Goal: Find specific page/section: Find specific page/section

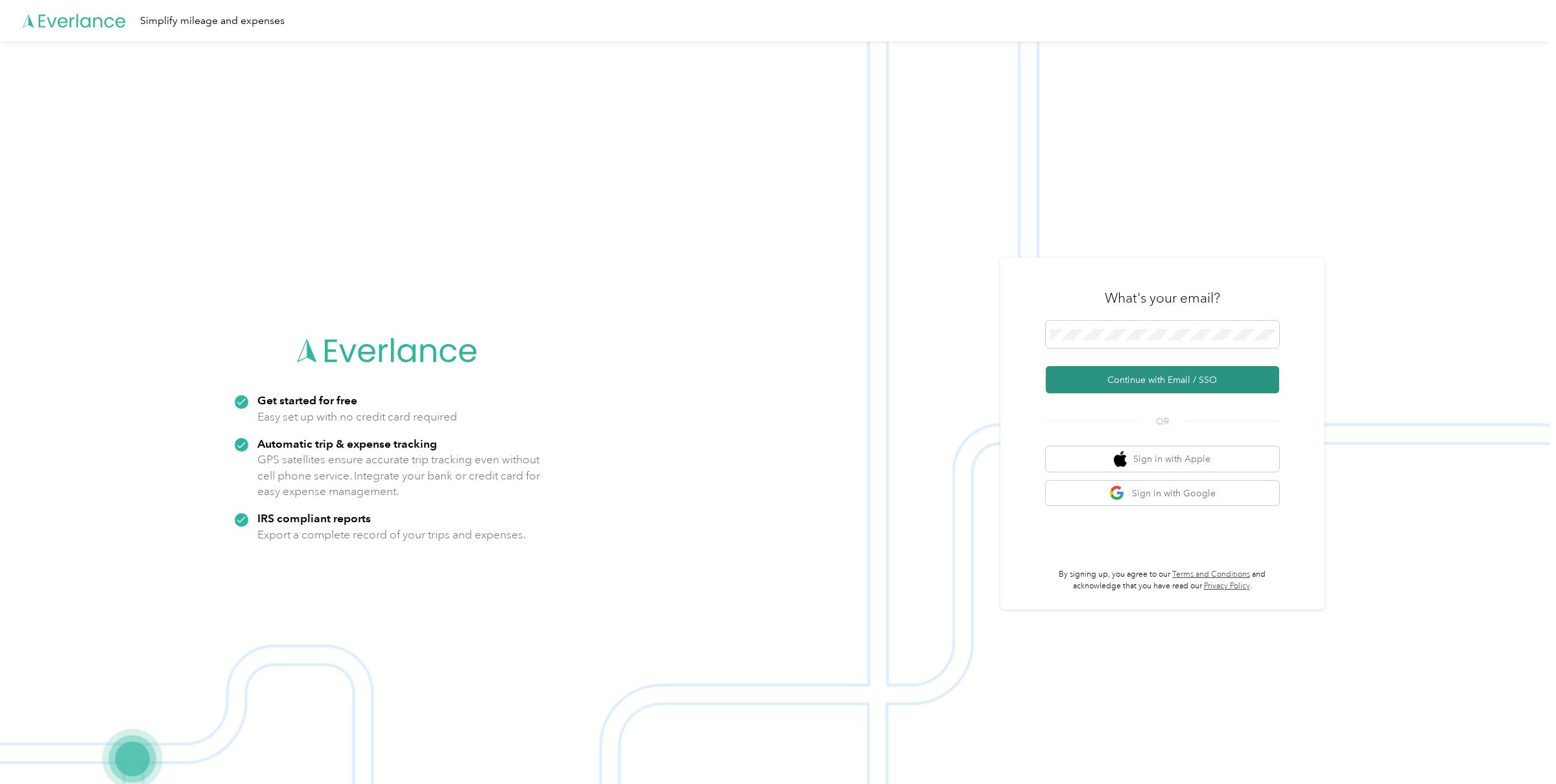
click at [1126, 374] on button "Continue with Email / SSO" at bounding box center [1162, 380] width 233 height 27
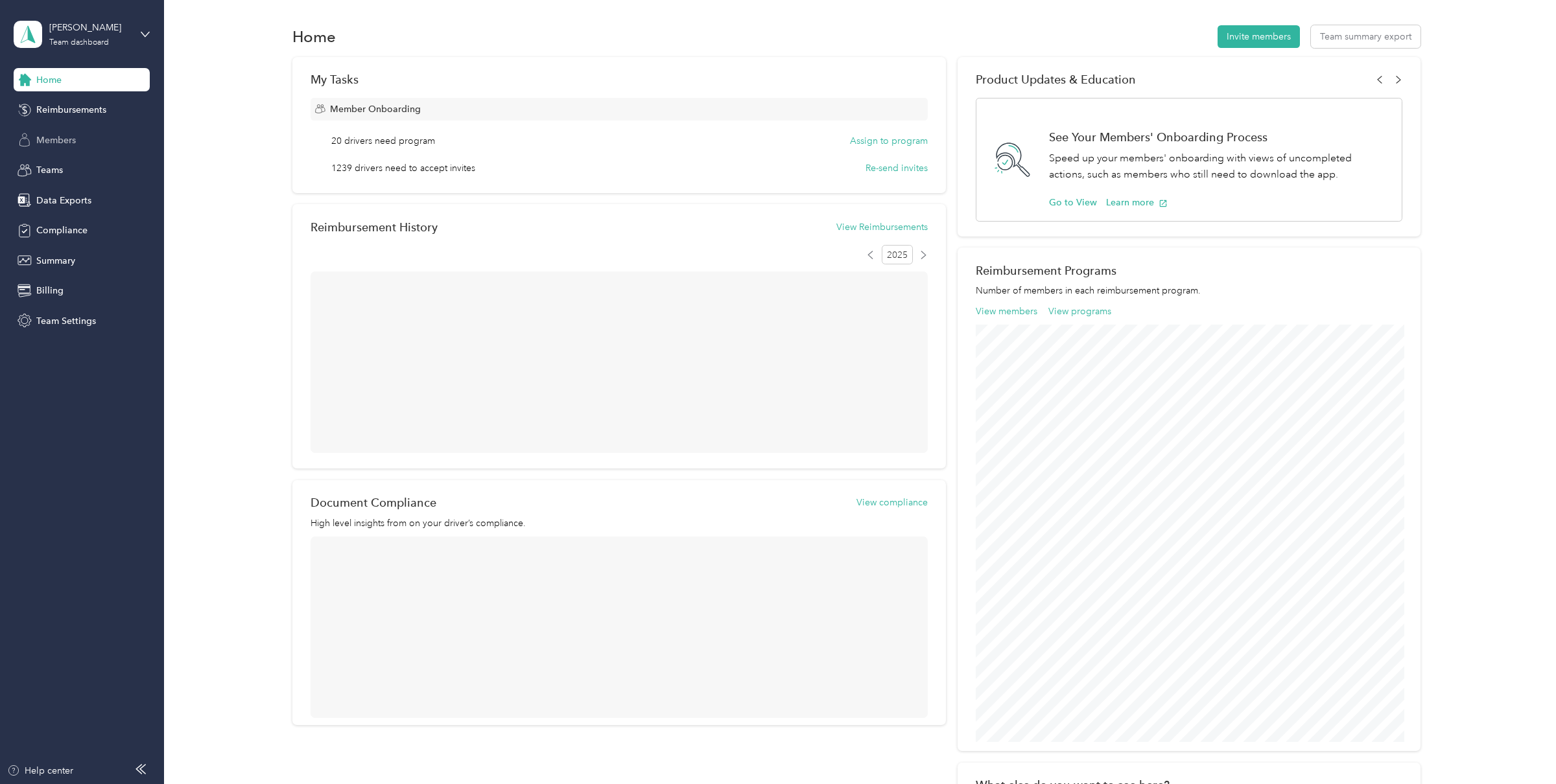
click at [47, 147] on span "Members" at bounding box center [56, 141] width 39 height 14
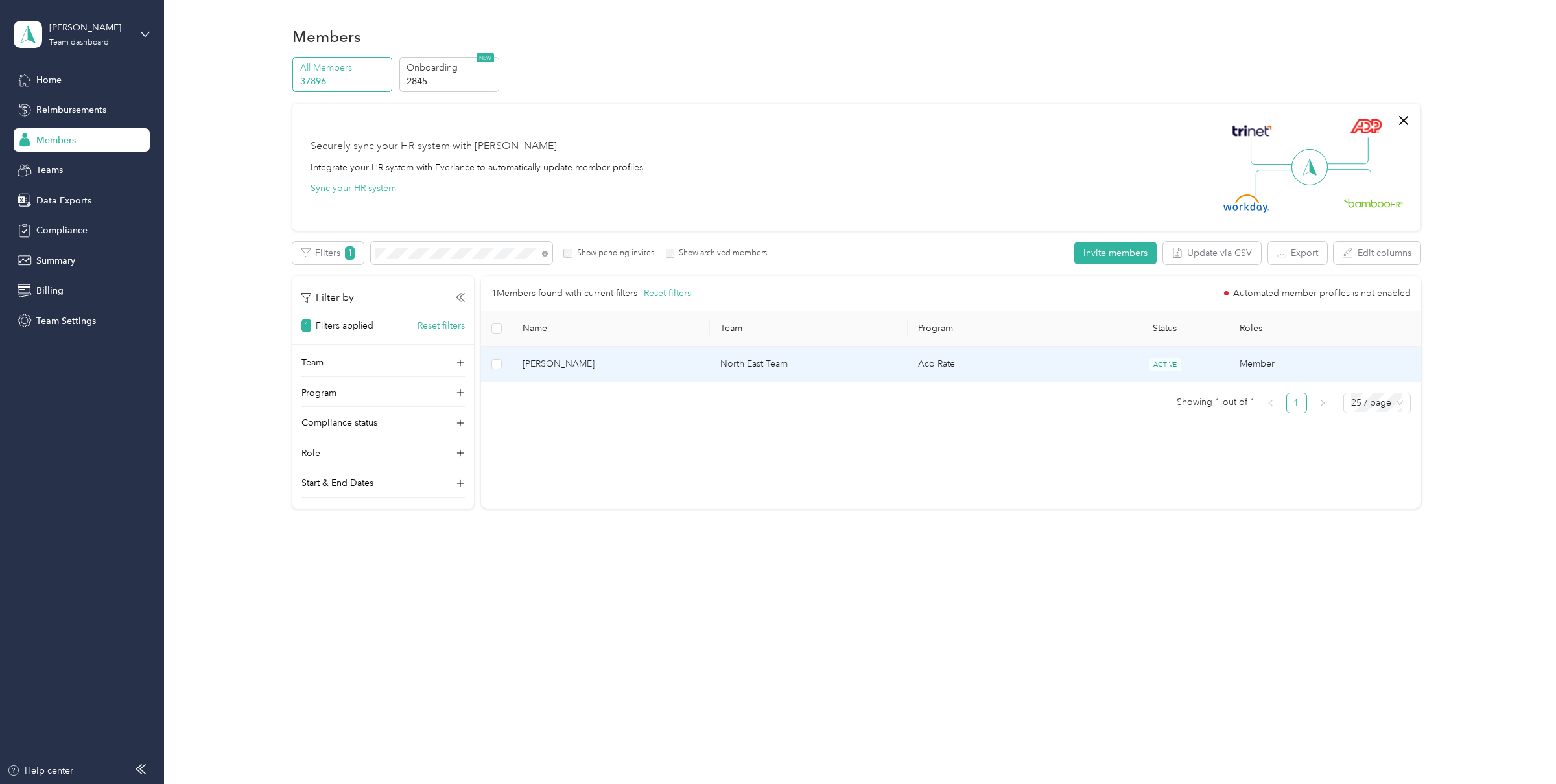
click at [690, 363] on span "[PERSON_NAME]" at bounding box center [611, 364] width 177 height 14
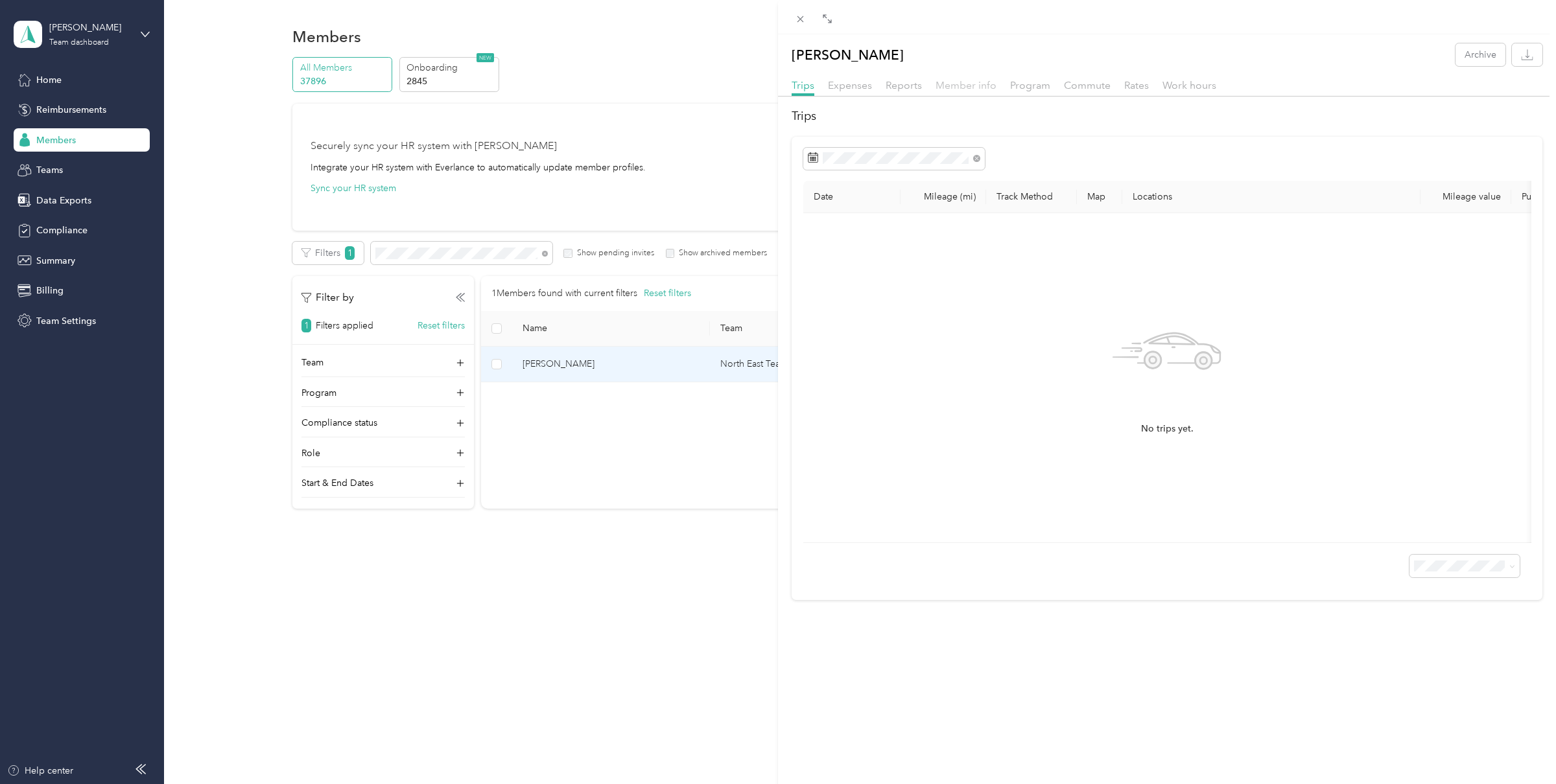
click at [965, 82] on span "Member info" at bounding box center [966, 85] width 61 height 12
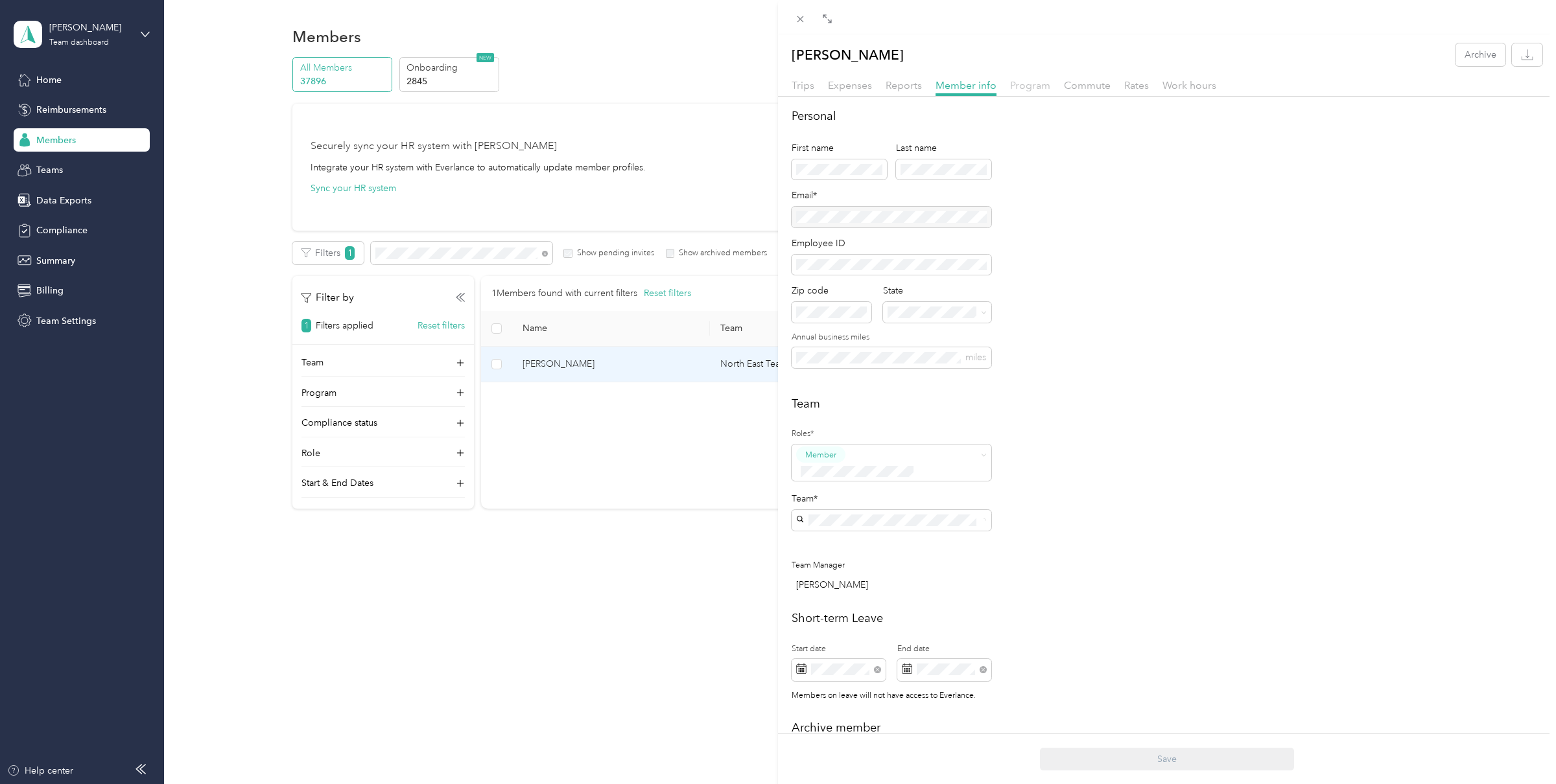
click at [1027, 84] on span "Program" at bounding box center [1029, 85] width 40 height 12
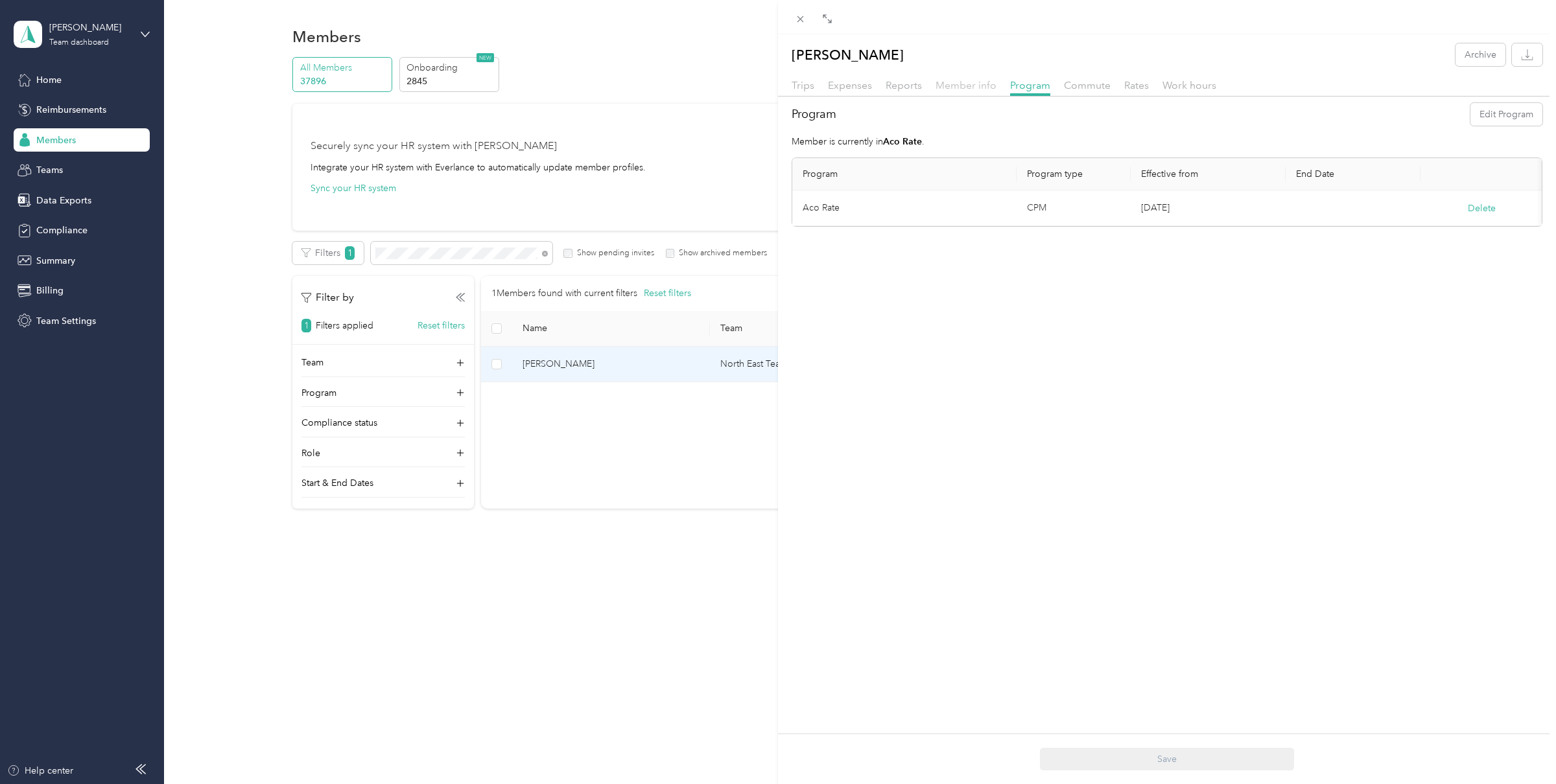
click at [971, 84] on span "Member info" at bounding box center [966, 85] width 61 height 12
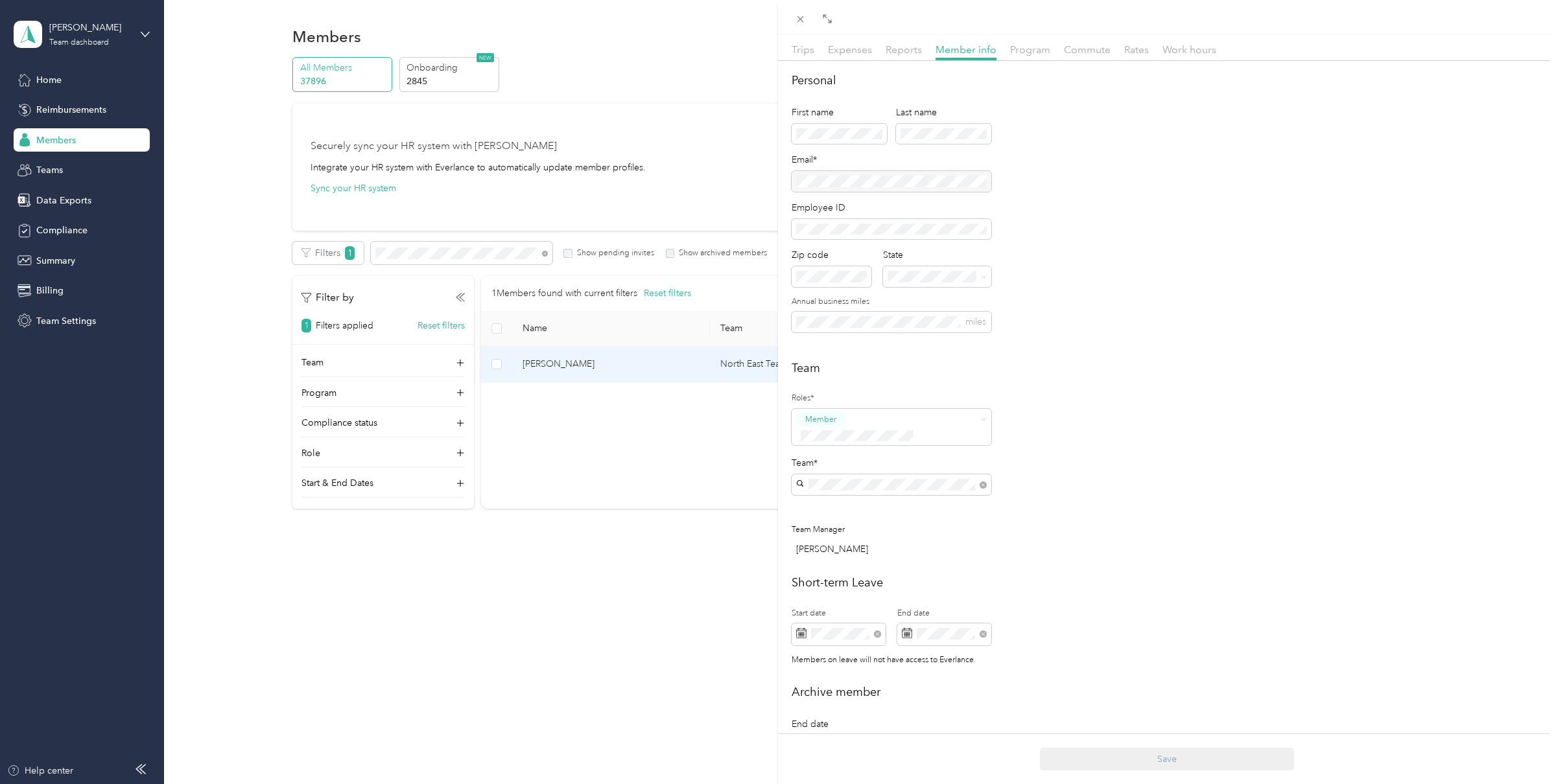
scroll to position [10, 0]
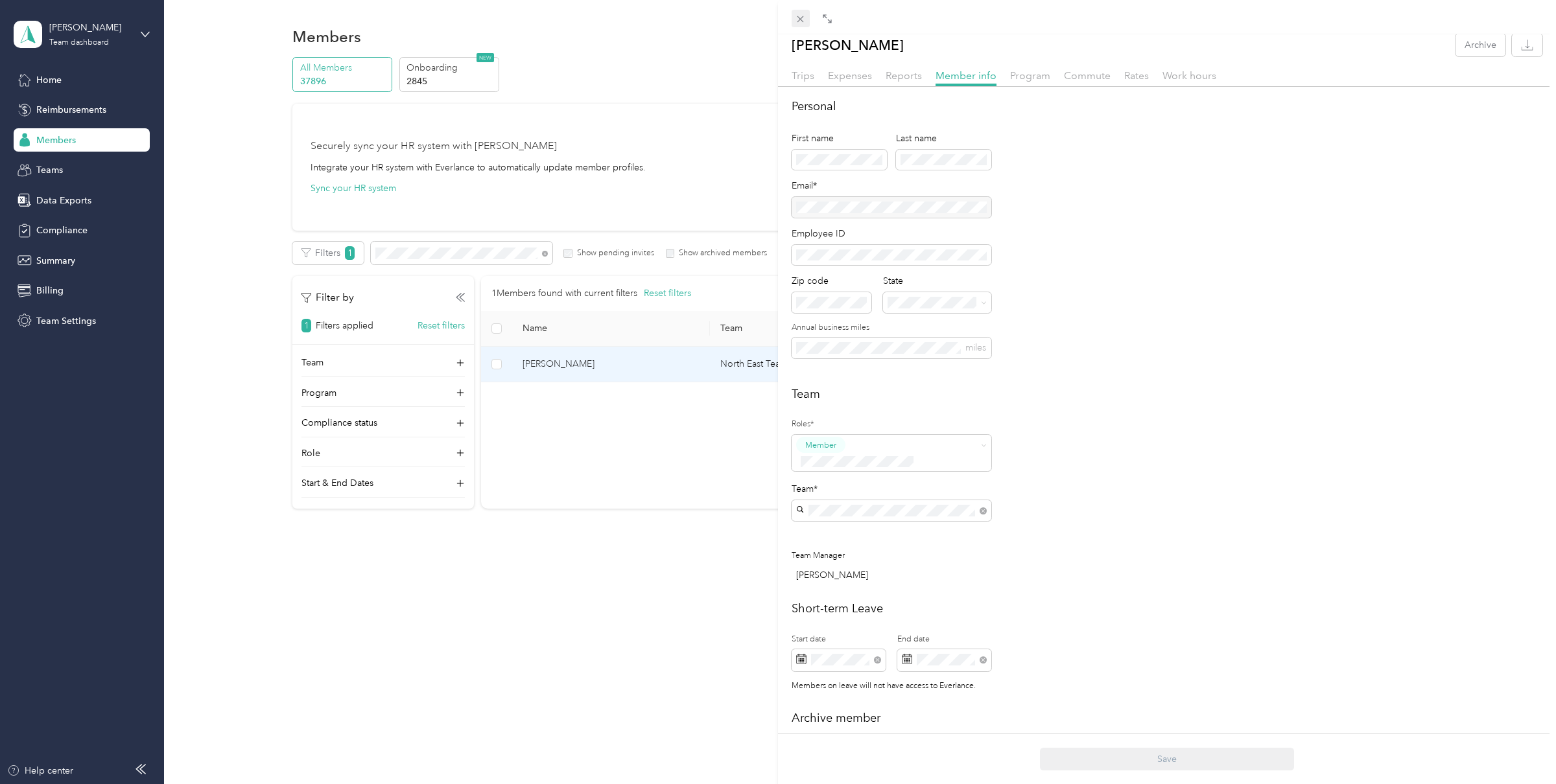
click at [800, 20] on icon at bounding box center [800, 19] width 11 height 11
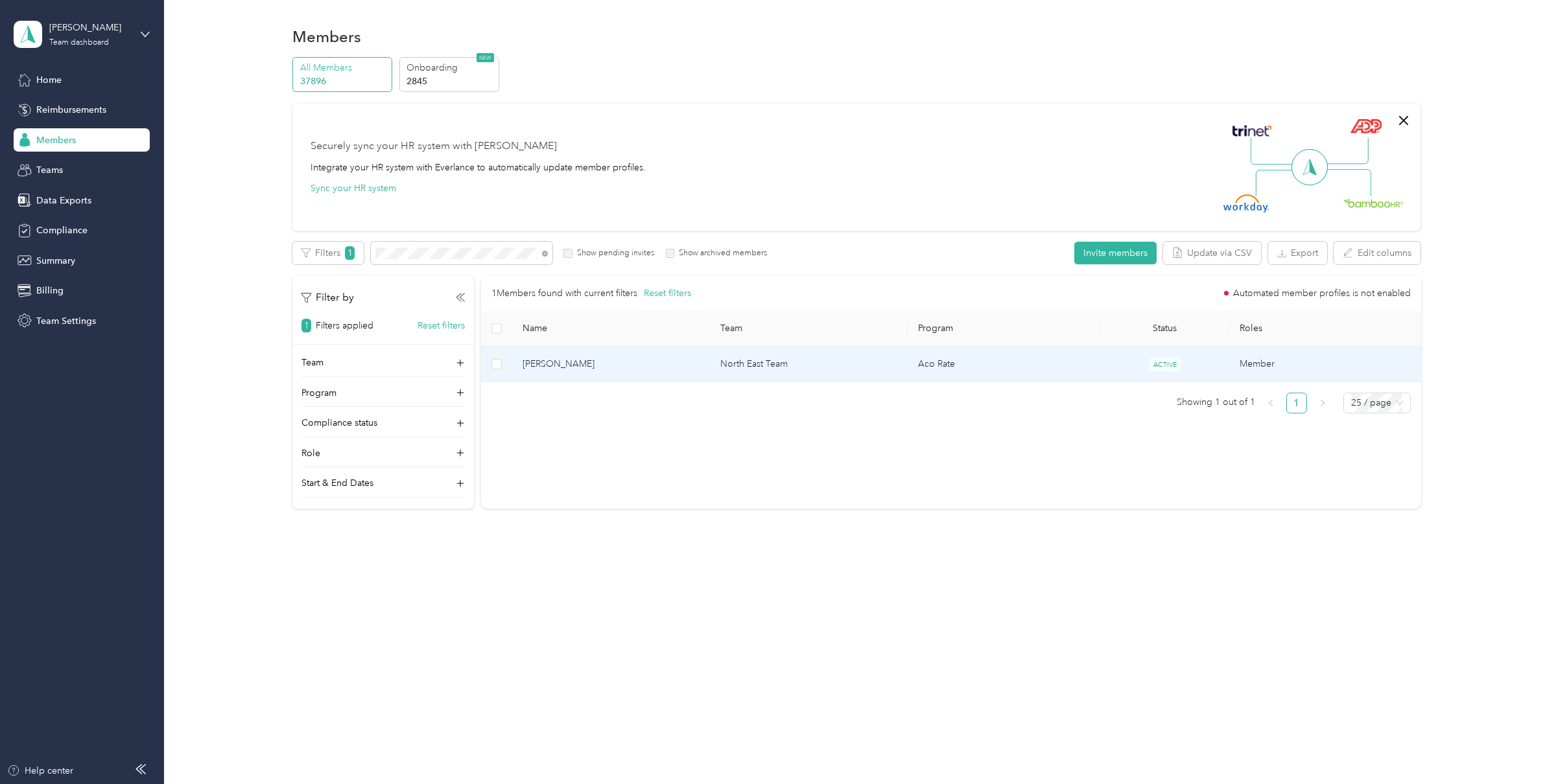
click at [800, 783] on div "Drag to resize Click to close [PERSON_NAME] Archive Trips Expenses Reports Memb…" at bounding box center [775, 784] width 1549 height 0
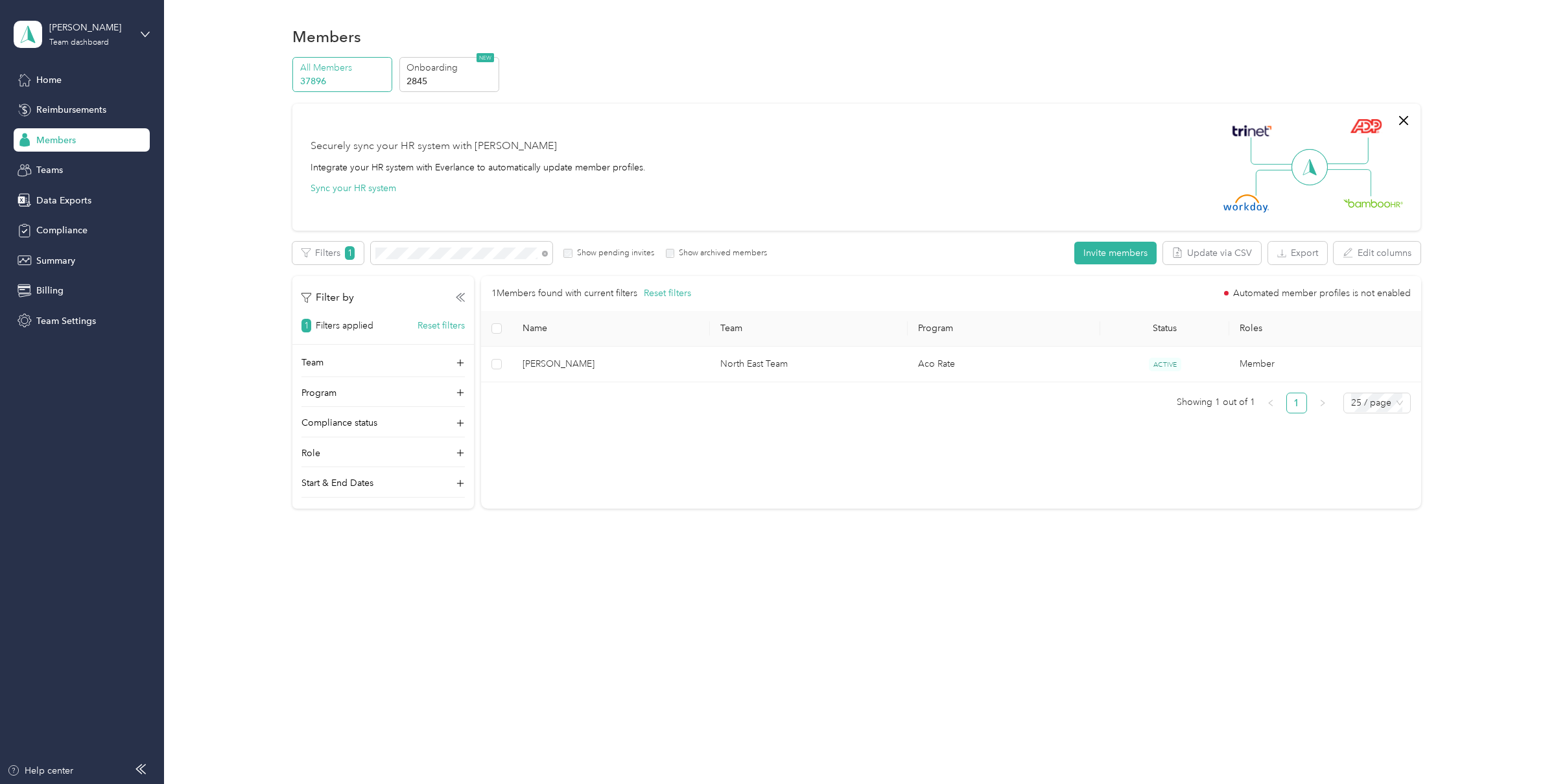
click at [675, 252] on label "Show archived members" at bounding box center [720, 253] width 92 height 12
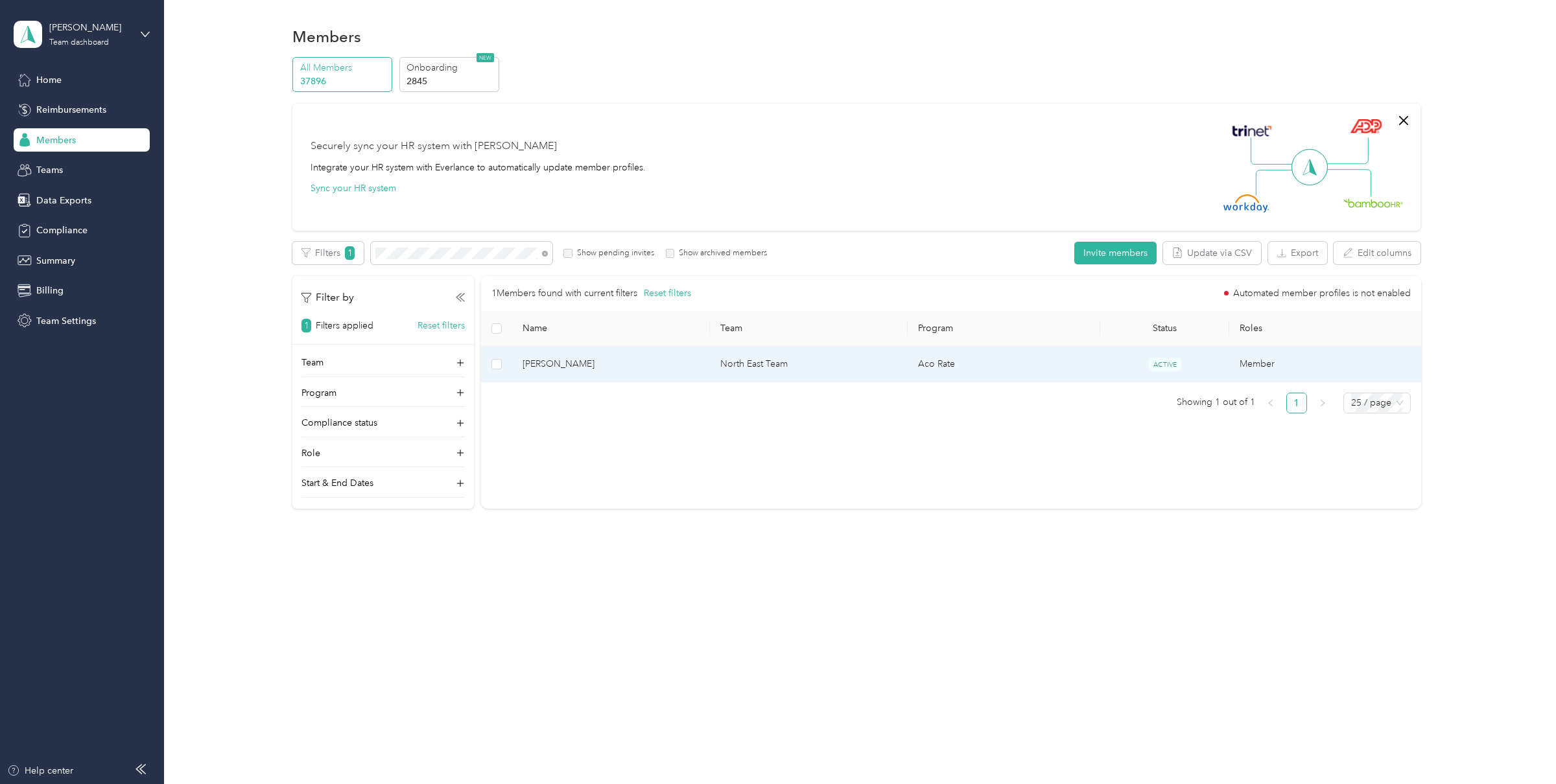
click at [606, 360] on span "[PERSON_NAME]" at bounding box center [611, 364] width 177 height 14
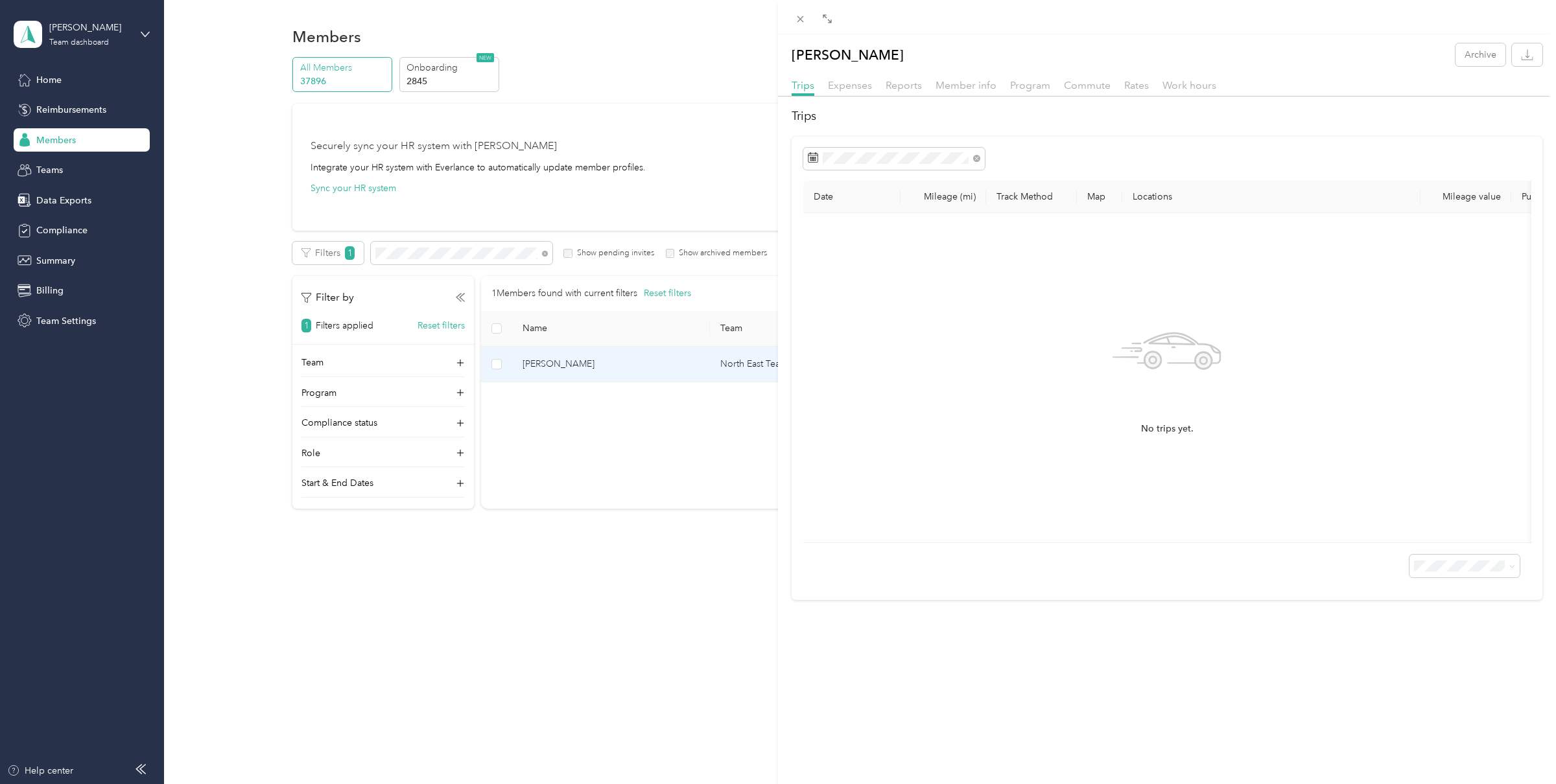
click at [993, 77] on div "[PERSON_NAME] Archive Trips Expenses Reports Member info Program Commute Rates …" at bounding box center [1167, 322] width 778 height 557
click at [983, 90] on span "Member info" at bounding box center [966, 85] width 61 height 12
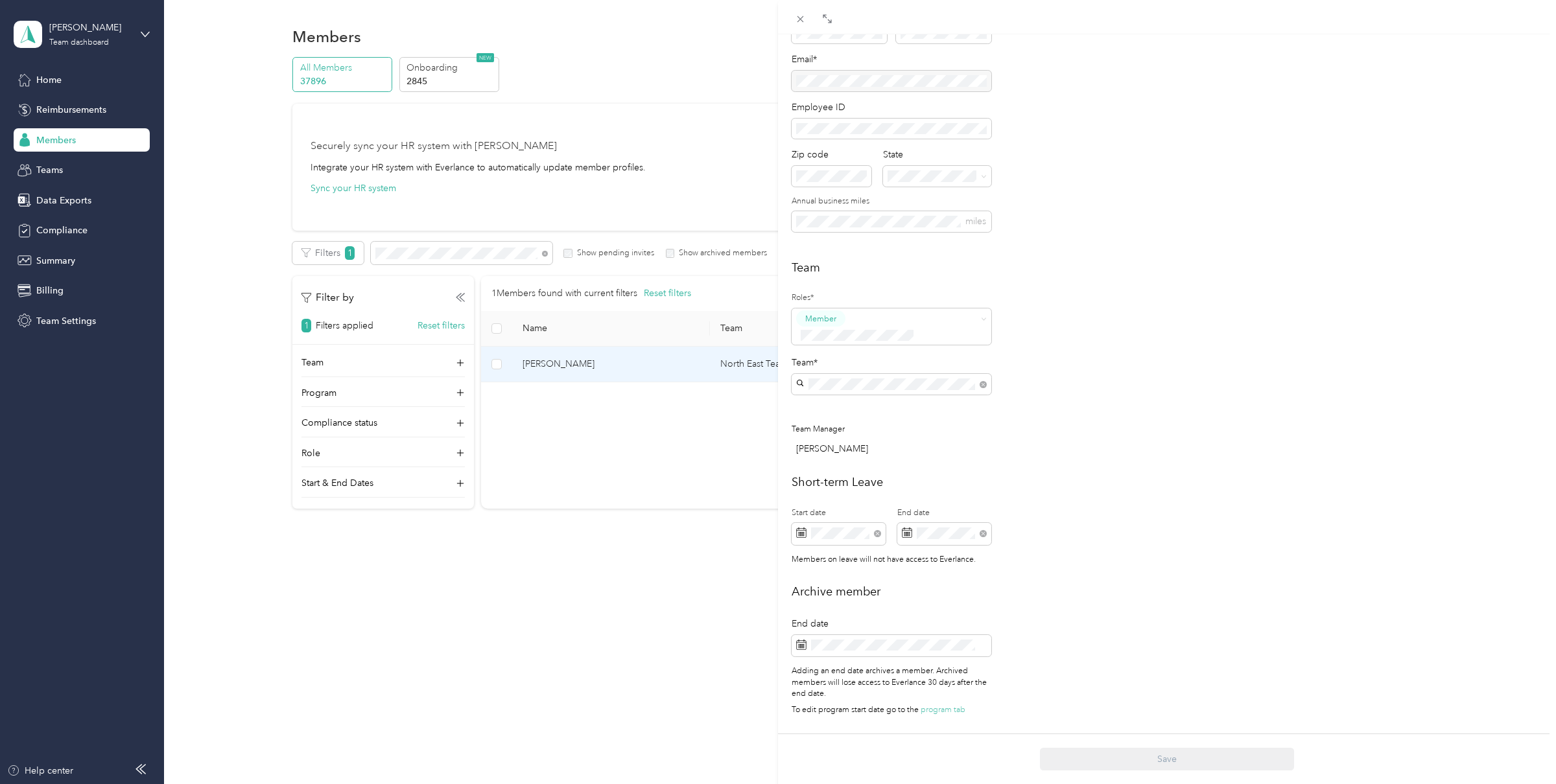
scroll to position [143, 0]
click at [86, 28] on div "[PERSON_NAME] Archive Trips Expenses Reports Member info Program Commute Rates …" at bounding box center [778, 392] width 1556 height 784
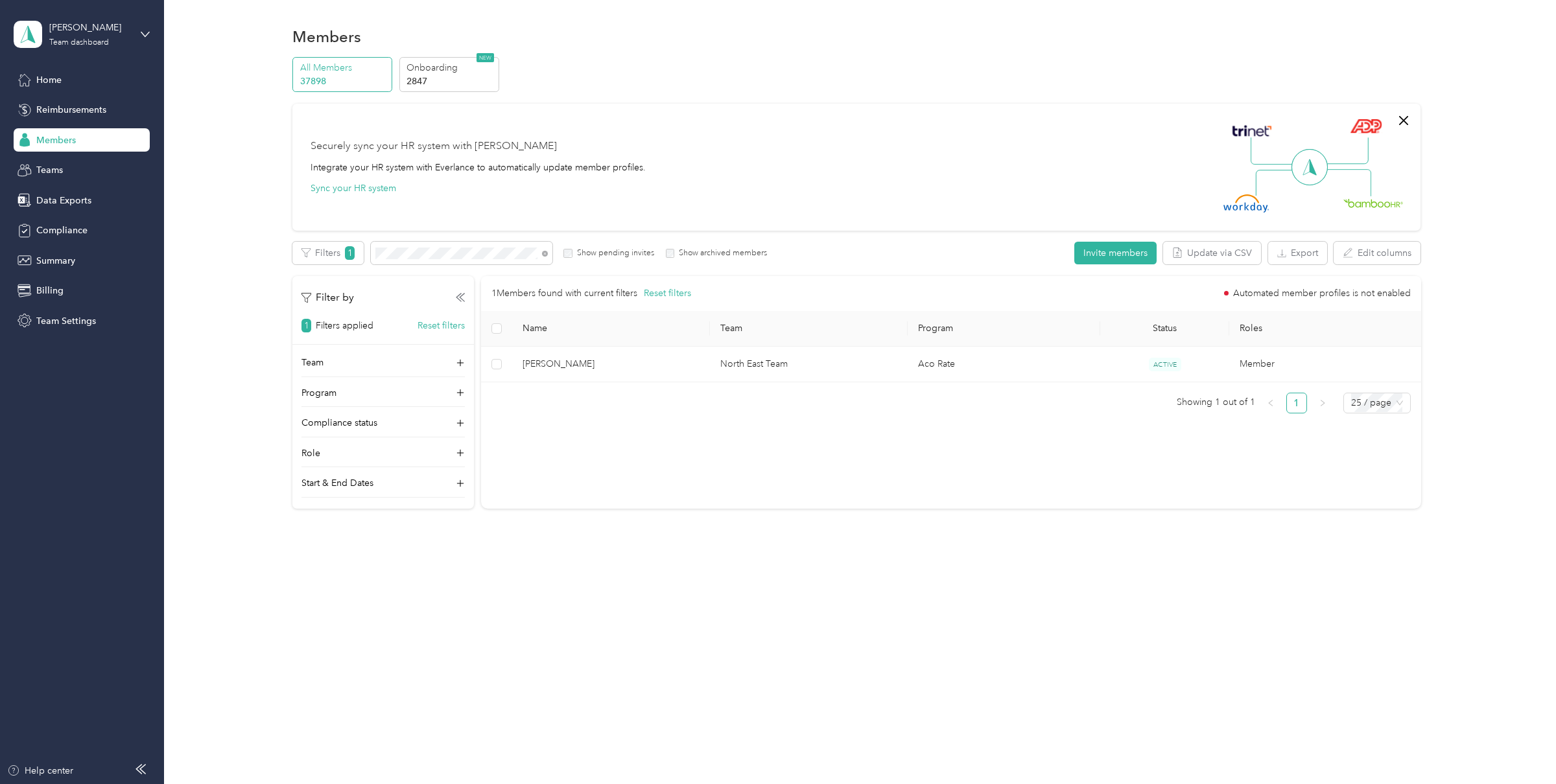
click at [58, 37] on div at bounding box center [778, 392] width 1556 height 784
click at [69, 37] on div "[PERSON_NAME] Team dashboard" at bounding box center [90, 34] width 81 height 26
click at [64, 165] on div "Log out" at bounding box center [50, 166] width 50 height 14
